Goal: Find specific page/section: Find specific page/section

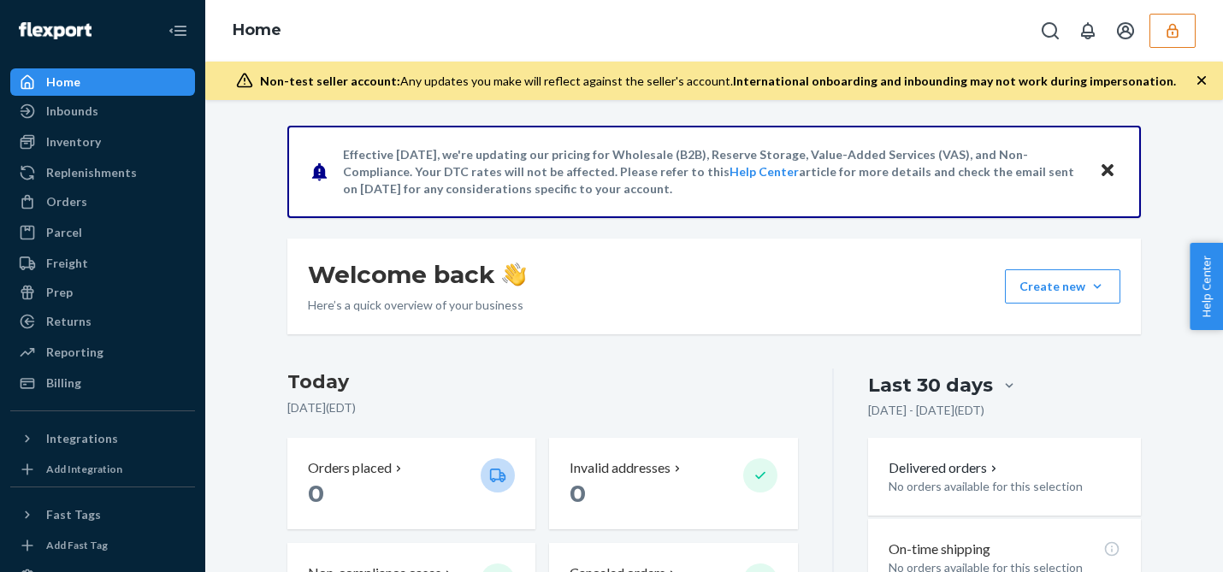
scroll to position [310, 0]
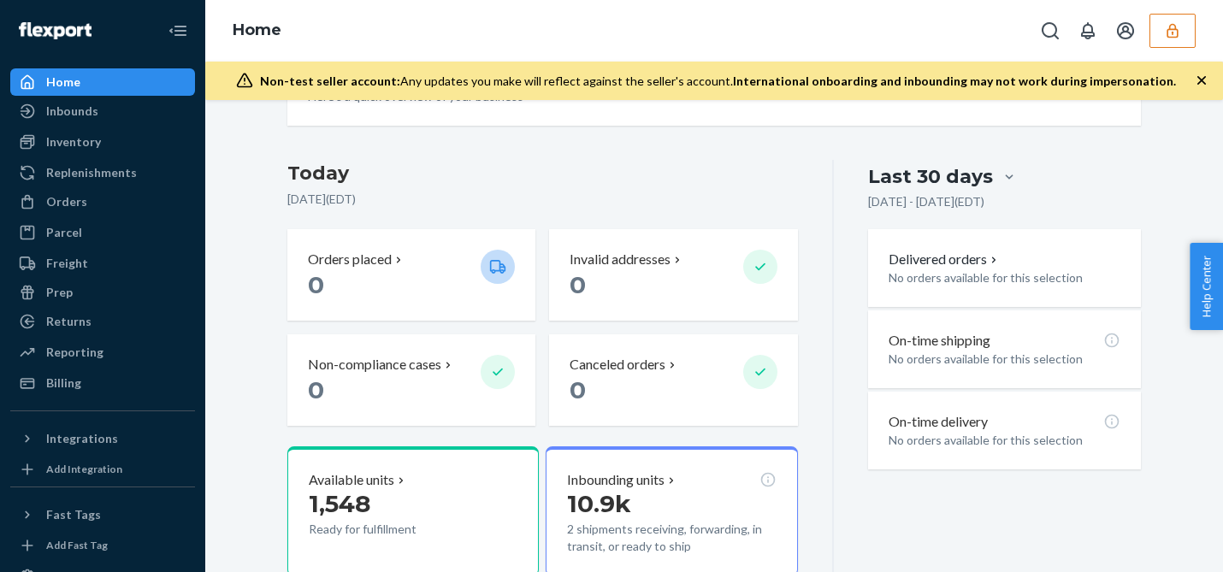
scroll to position [223, 0]
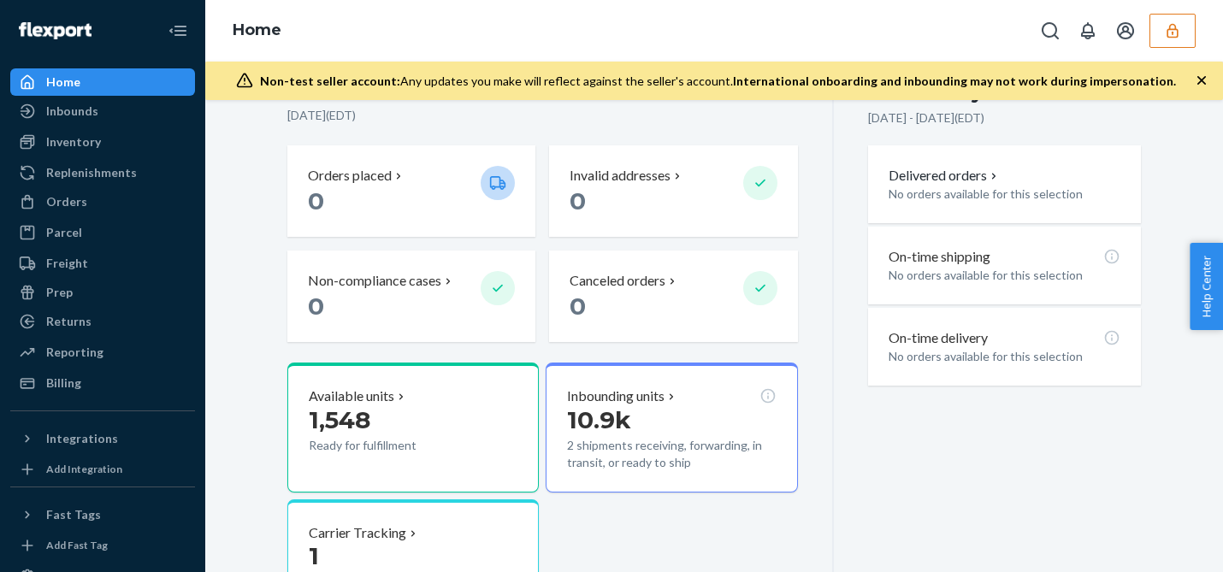
scroll to position [310, 0]
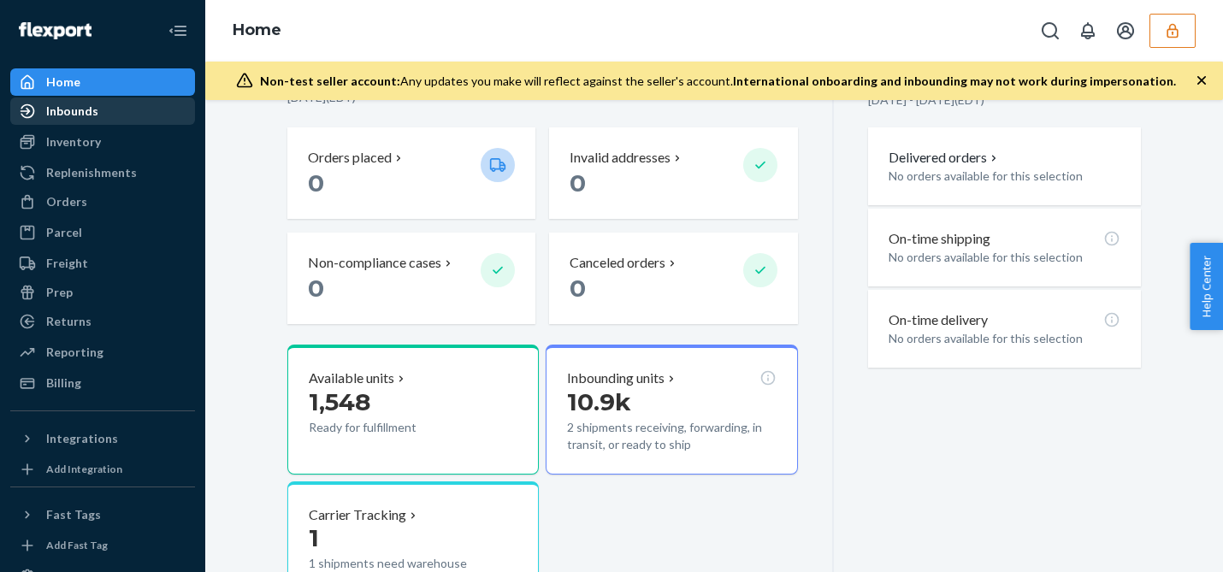
click at [110, 122] on div "Inbounds" at bounding box center [102, 111] width 181 height 24
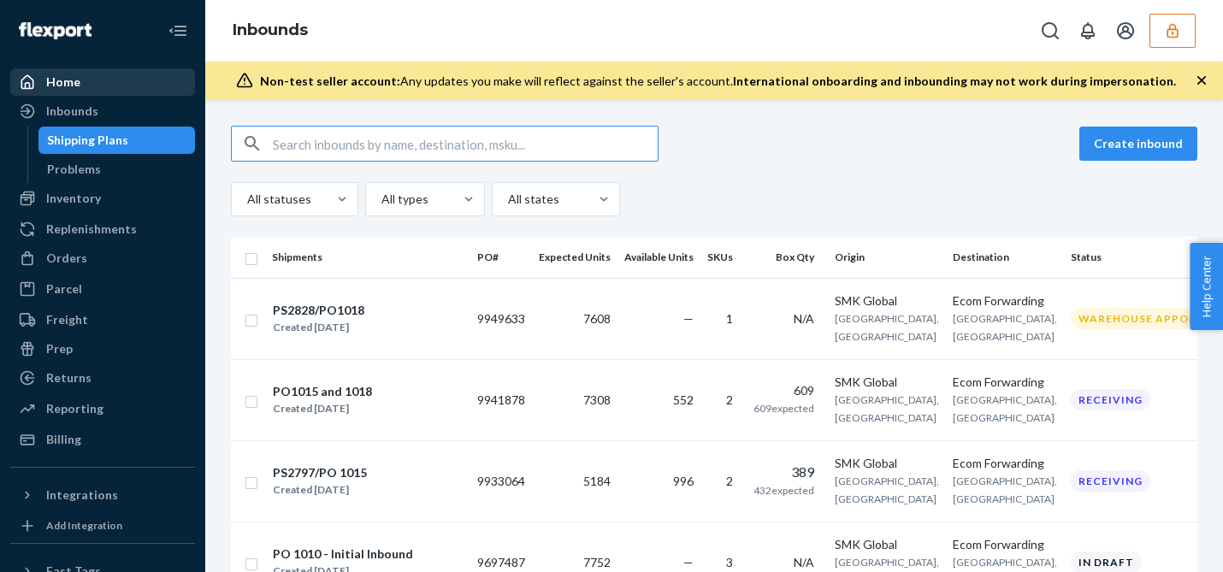
click at [74, 87] on div "Home" at bounding box center [63, 82] width 34 height 17
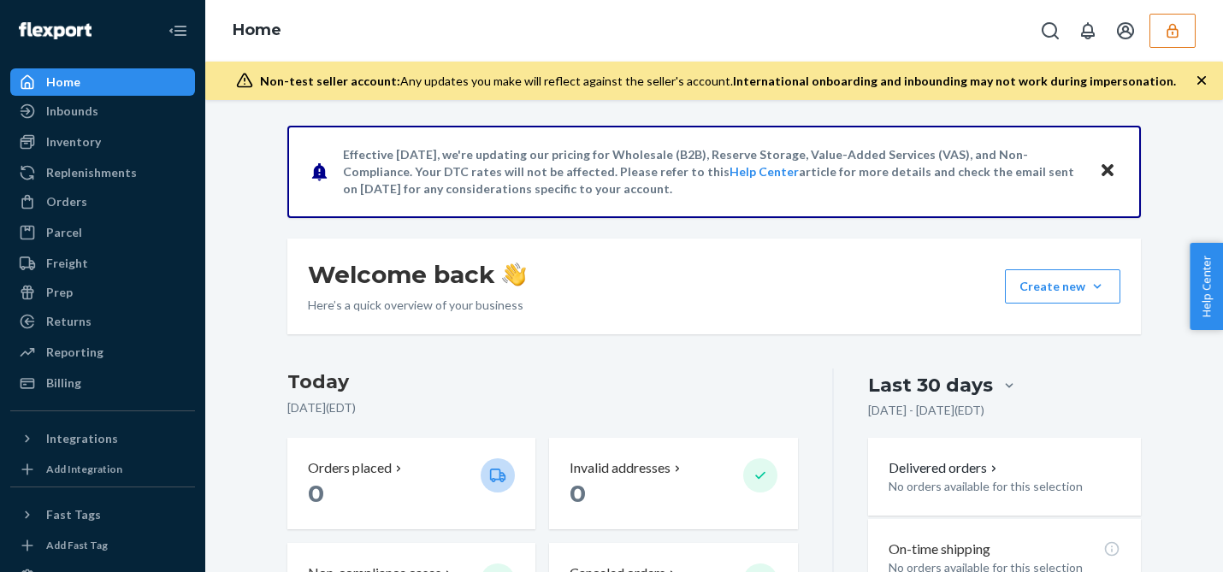
click at [1164, 26] on icon "button" at bounding box center [1172, 30] width 17 height 17
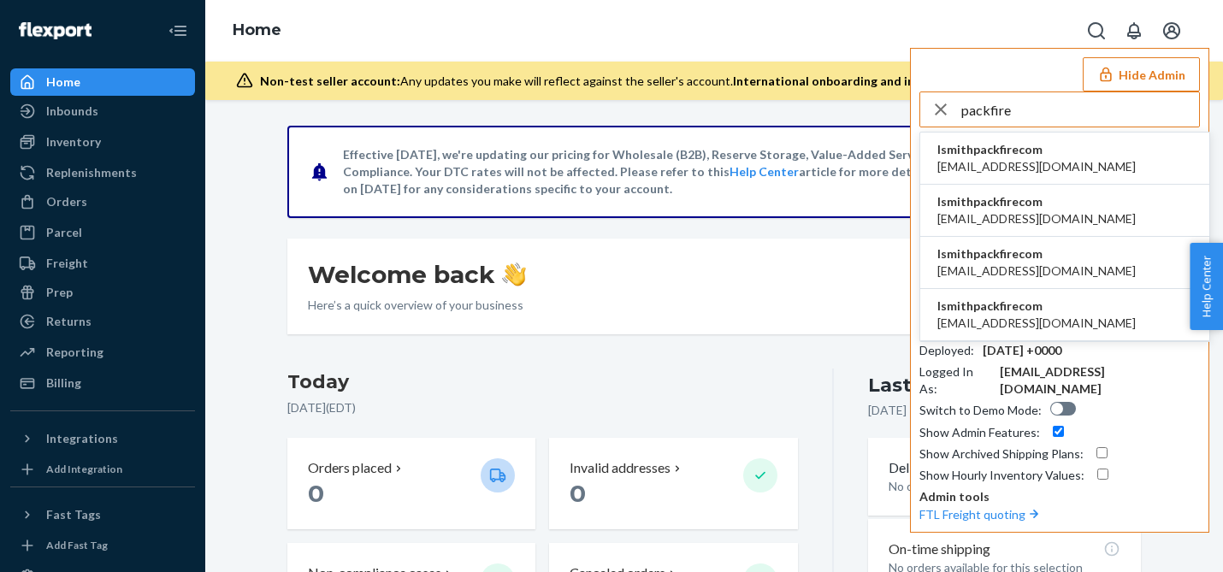
type input "packfire"
click at [1002, 321] on span "rlarocco@packfire.com" at bounding box center [1036, 323] width 198 height 17
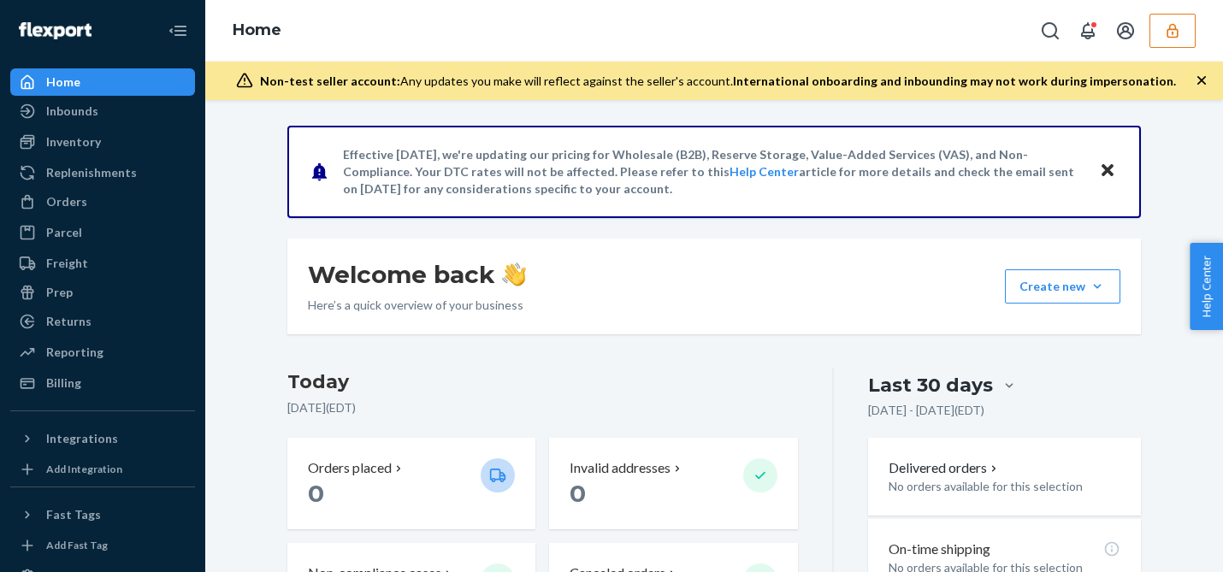
click at [1161, 32] on button "button" at bounding box center [1172, 31] width 46 height 34
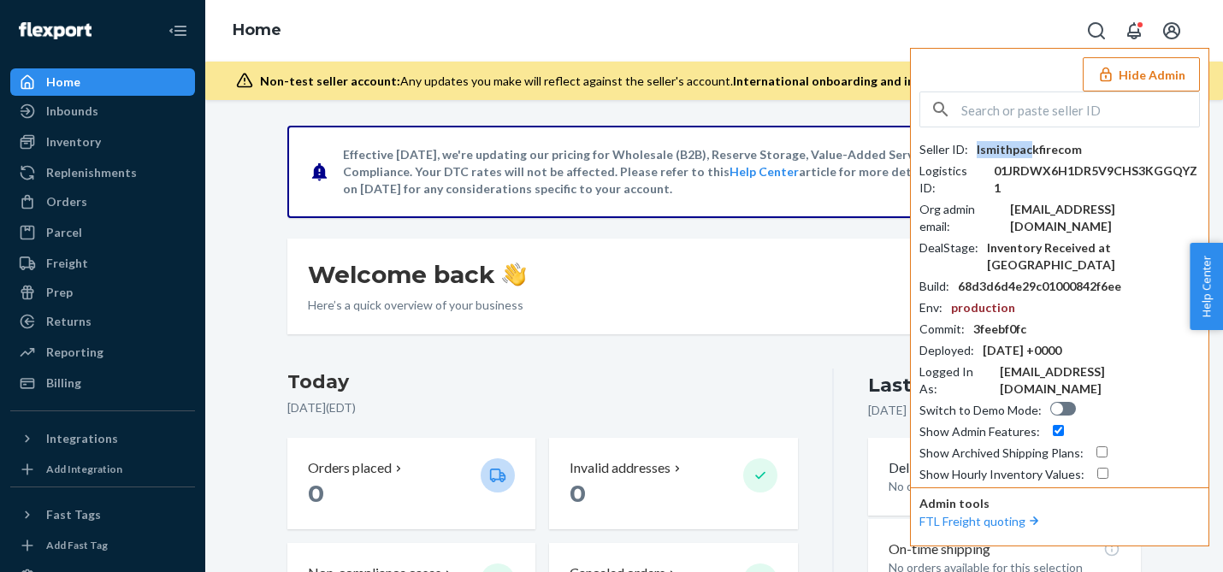
click at [1027, 142] on div "lsmithpackfirecom" at bounding box center [1028, 149] width 105 height 17
click at [1036, 143] on div "lsmithpackfirecom" at bounding box center [1028, 149] width 105 height 17
copy div "lsmithpackfirecom"
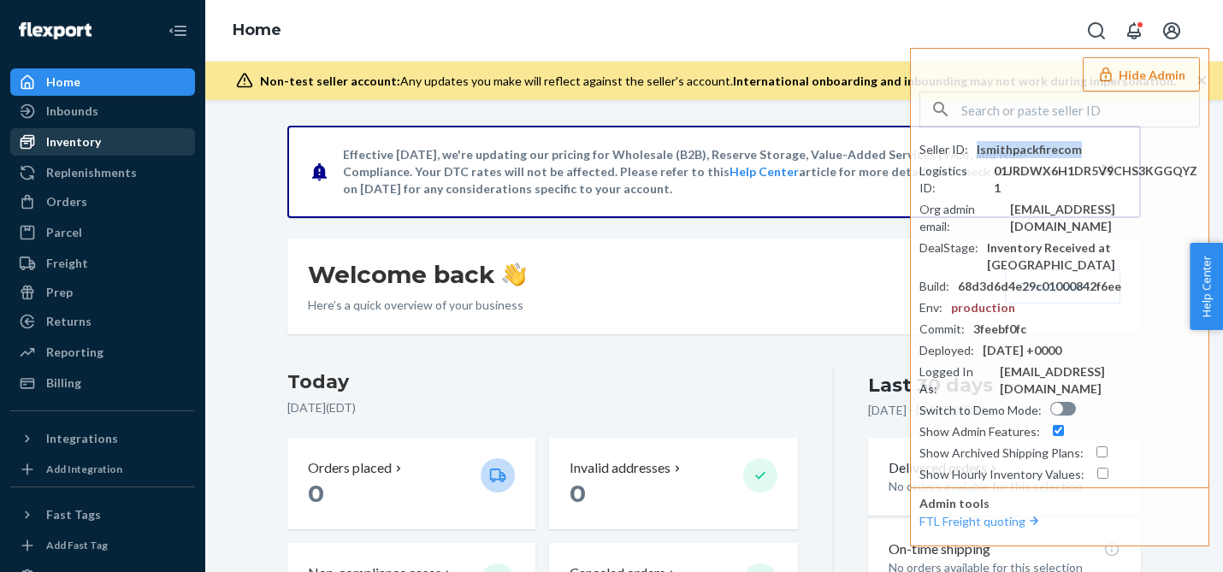
click at [87, 145] on div "Inventory" at bounding box center [73, 141] width 55 height 17
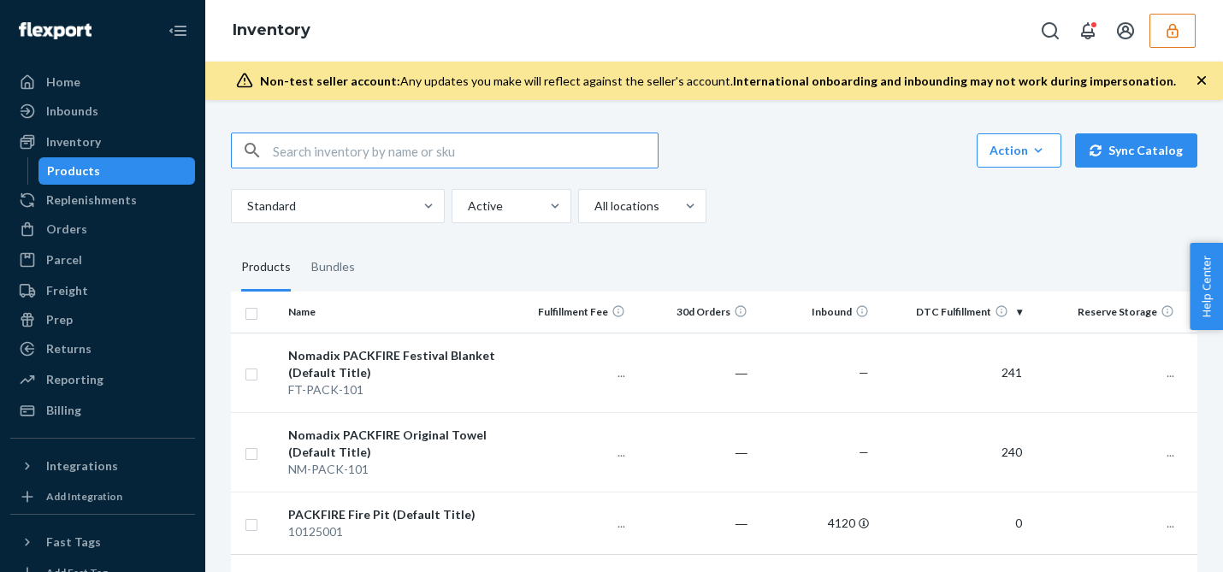
scroll to position [74, 0]
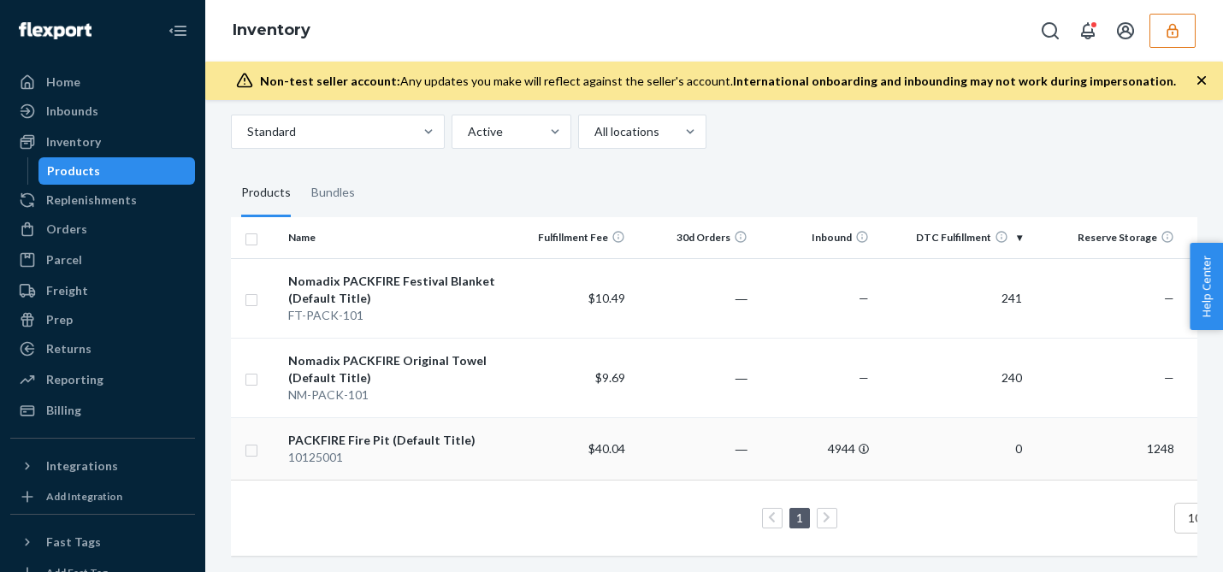
click at [440, 442] on div "PACKFIRE Fire Pit (Default Title)" at bounding box center [395, 440] width 215 height 17
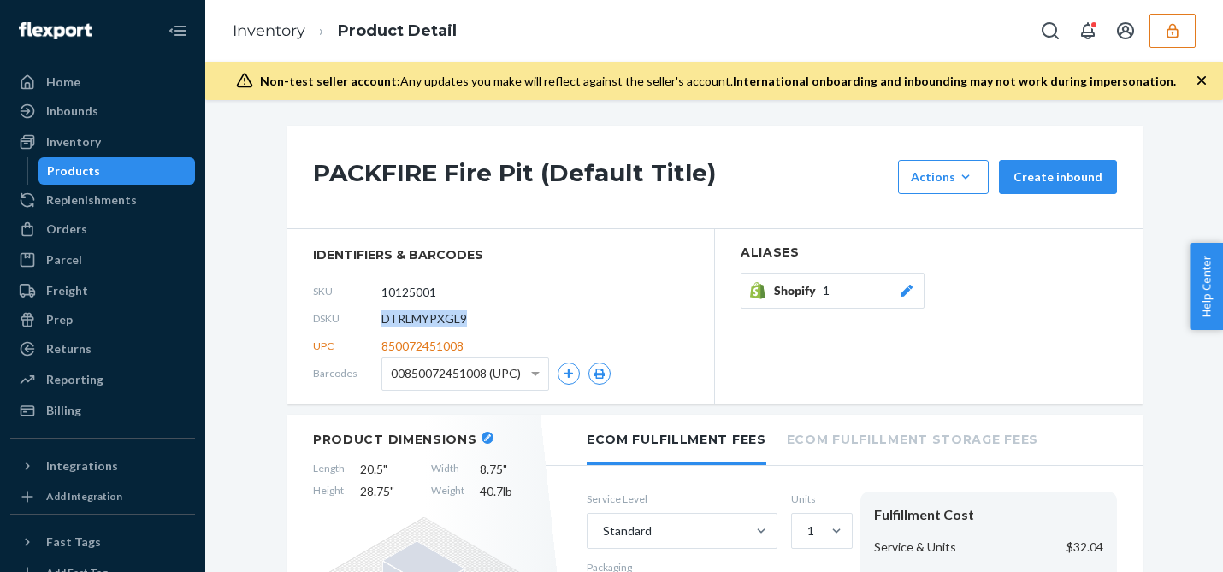
drag, startPoint x: 468, startPoint y: 325, endPoint x: 385, endPoint y: 322, distance: 83.0
click at [385, 322] on div "DSKU DTRLMYPXGL9" at bounding box center [500, 318] width 375 height 27
copy span "DTRLMYPXGL9"
click at [135, 85] on div "Home" at bounding box center [102, 82] width 181 height 24
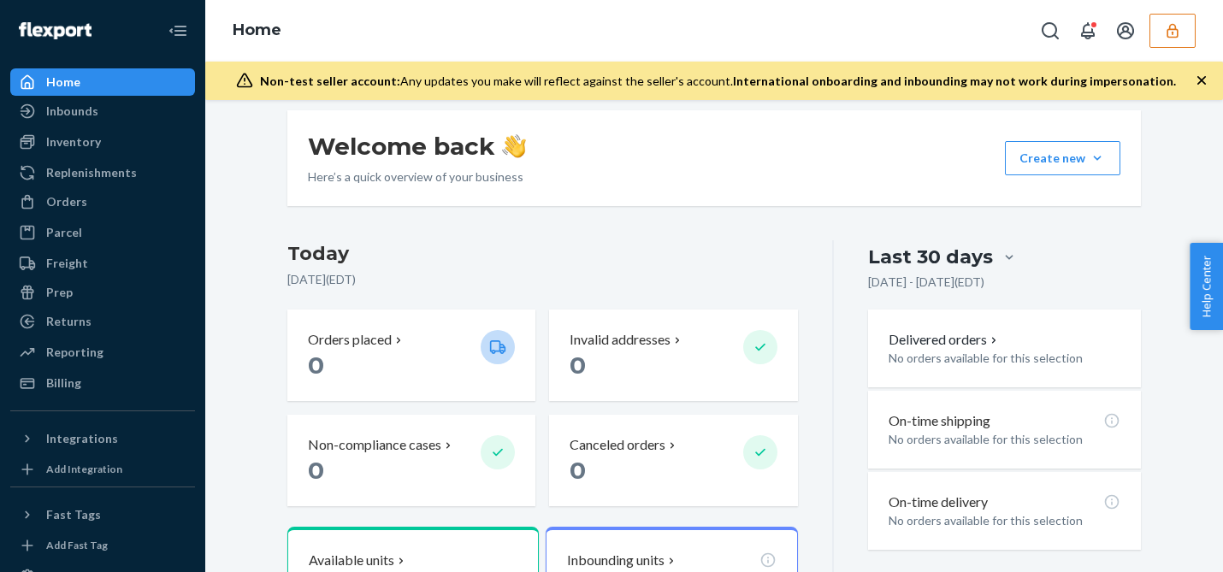
scroll to position [400, 0]
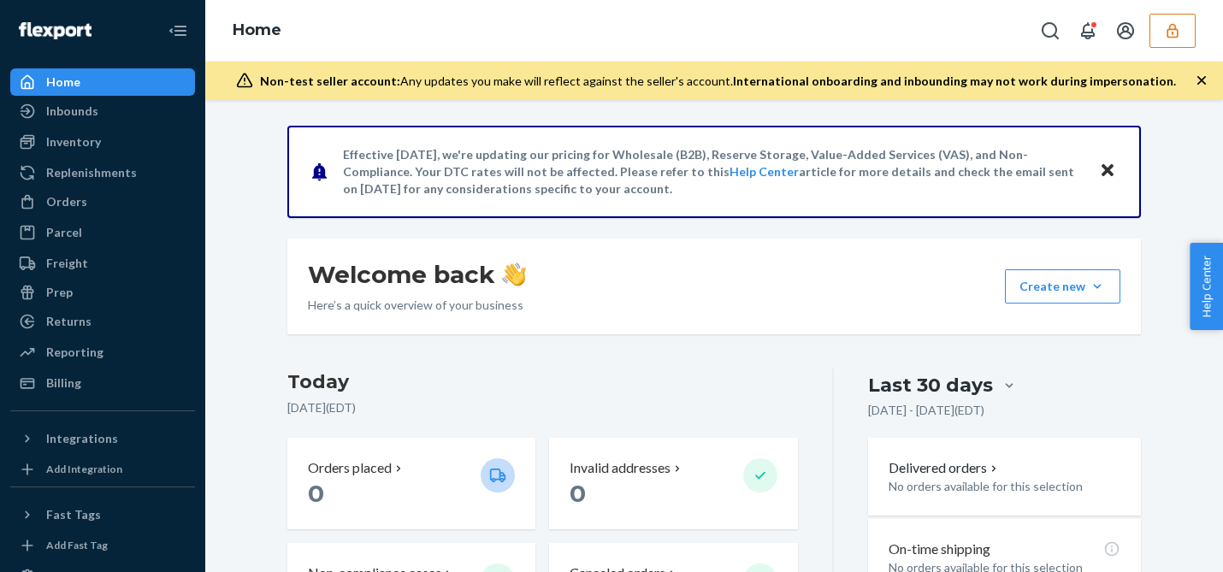
scroll to position [208, 0]
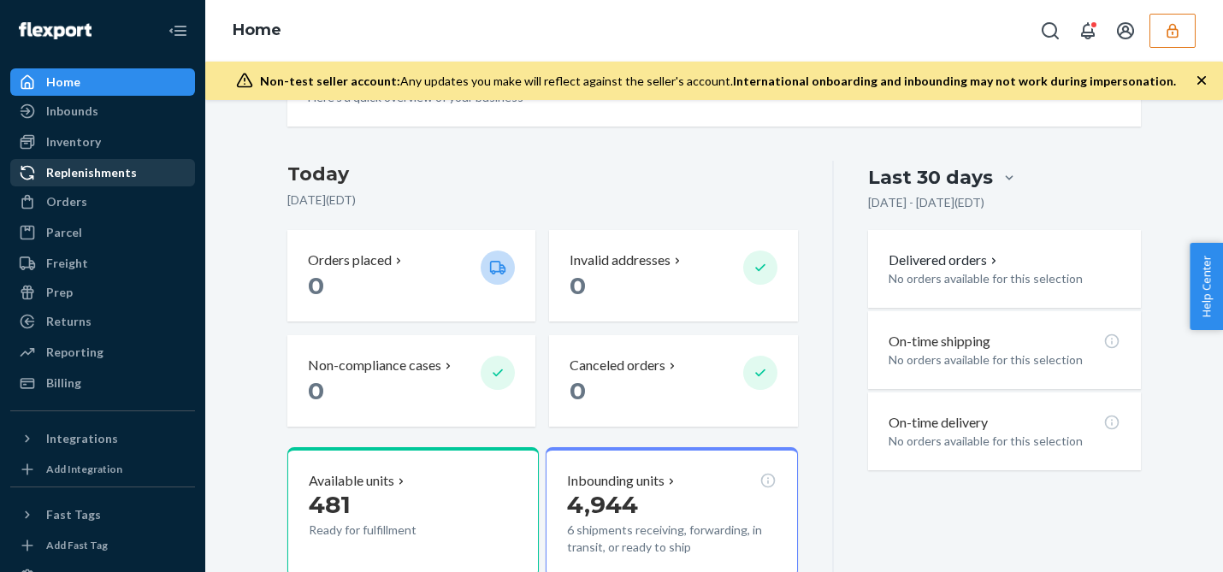
click at [116, 173] on div "Replenishments" at bounding box center [91, 172] width 91 height 17
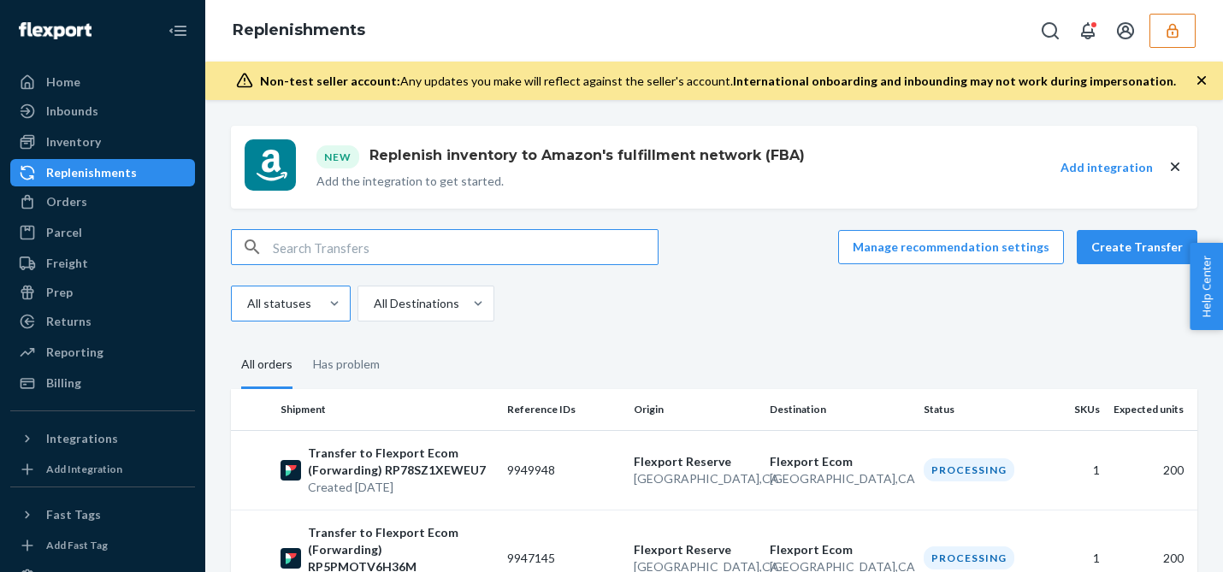
scroll to position [61, 0]
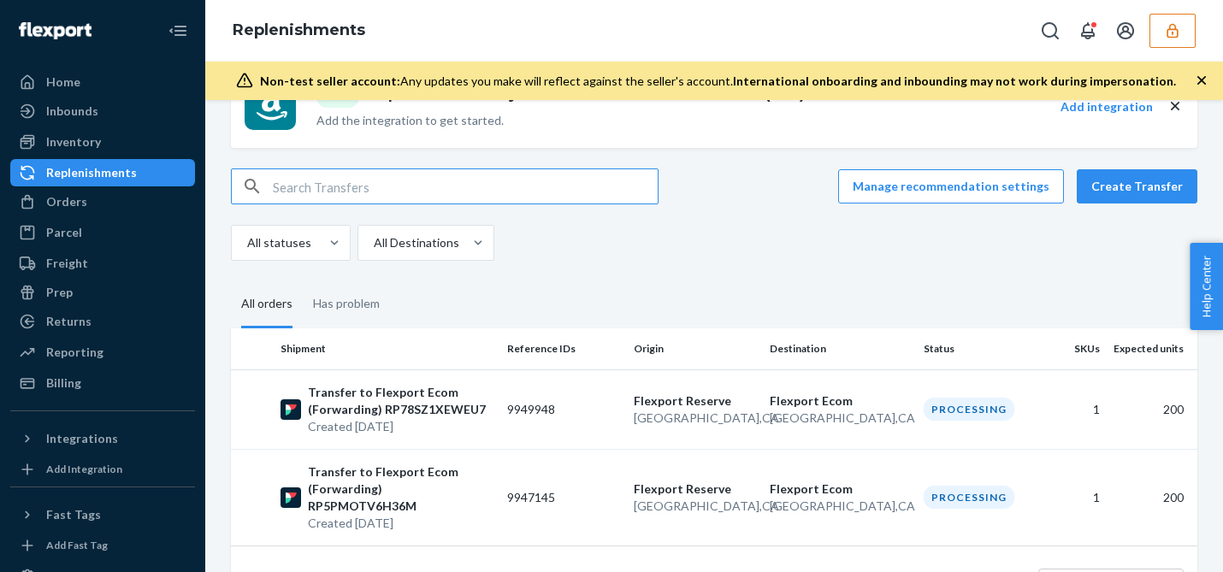
click at [1166, 28] on icon "button" at bounding box center [1172, 30] width 17 height 17
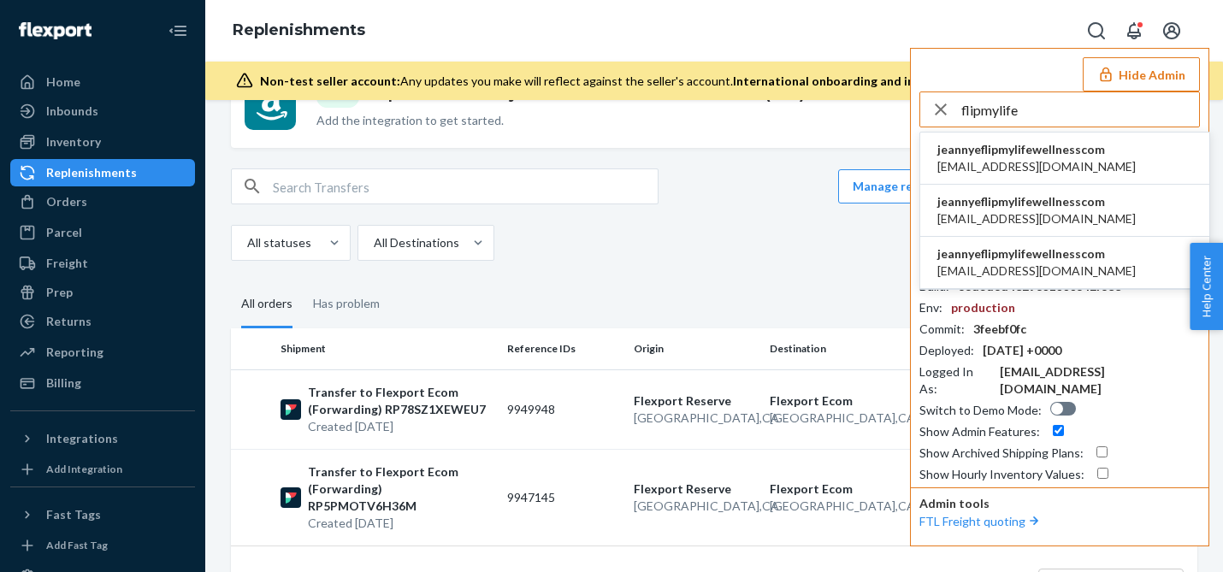
type input "flipmylife"
click at [1014, 255] on span "jeannyeflipmylifewellnesscom" at bounding box center [1036, 253] width 198 height 17
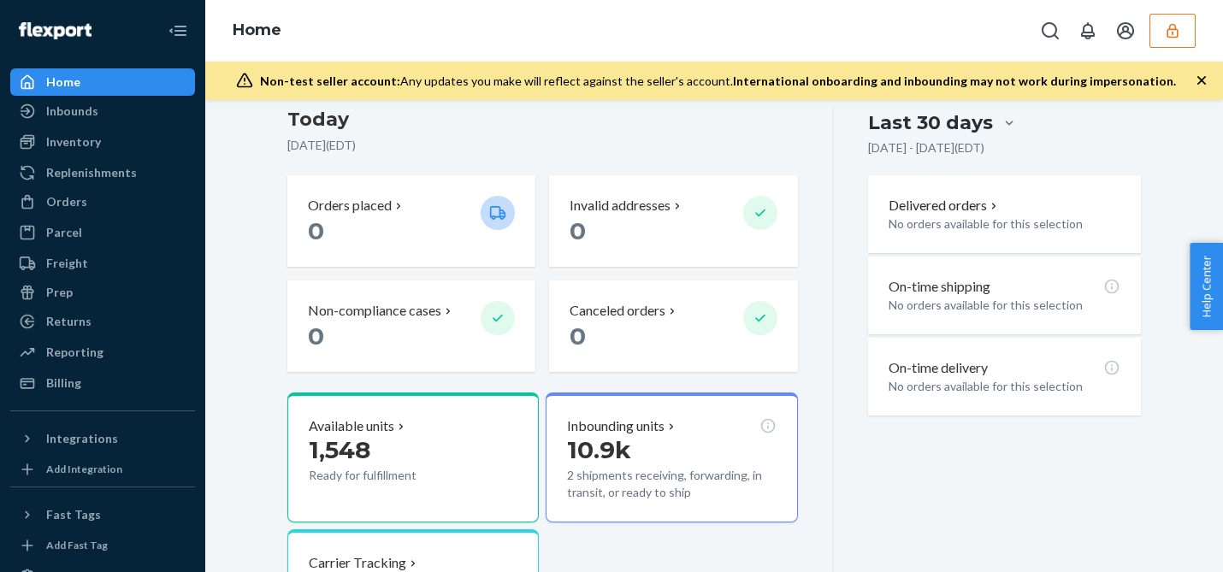
scroll to position [280, 0]
